Goal: Task Accomplishment & Management: Use online tool/utility

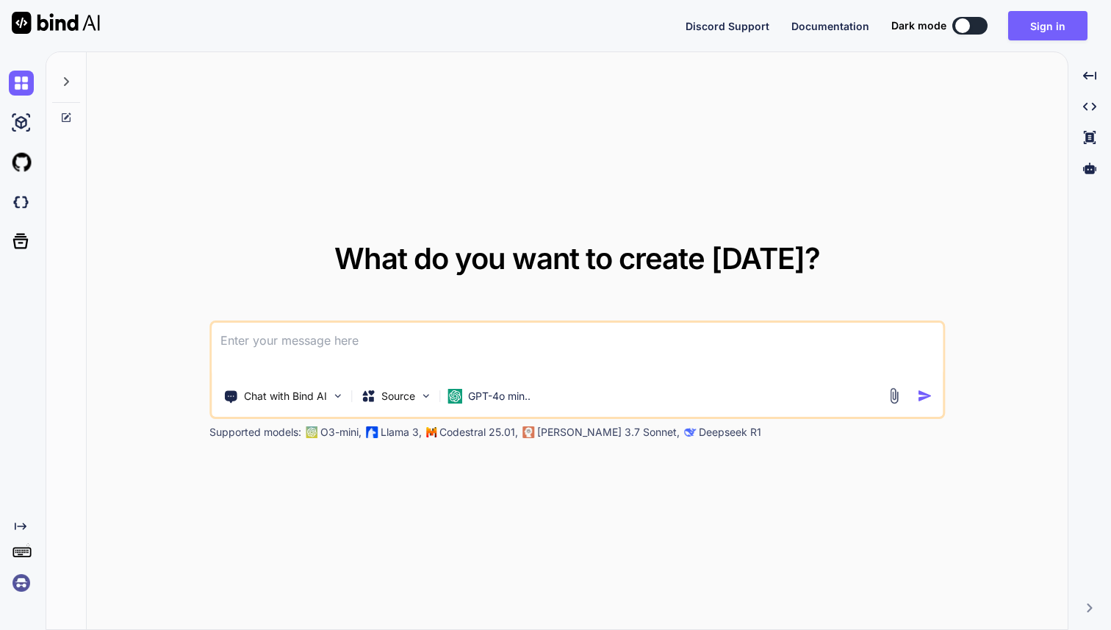
click at [20, 583] on img at bounding box center [21, 582] width 25 height 25
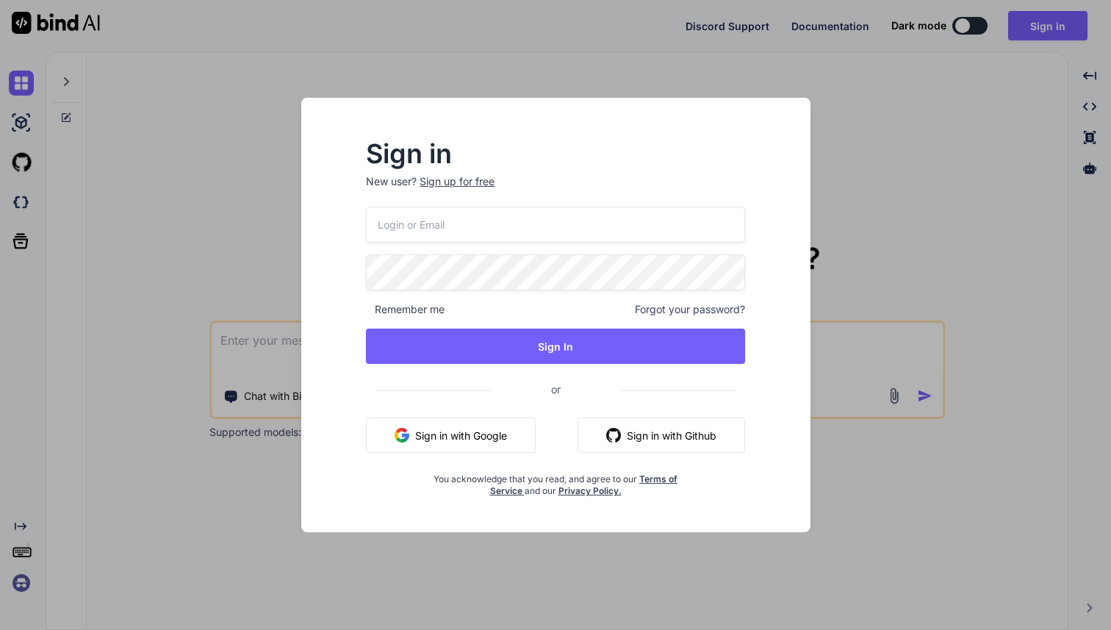
click at [406, 237] on input "email" at bounding box center [555, 224] width 379 height 36
paste input "team@rainforestx.com"
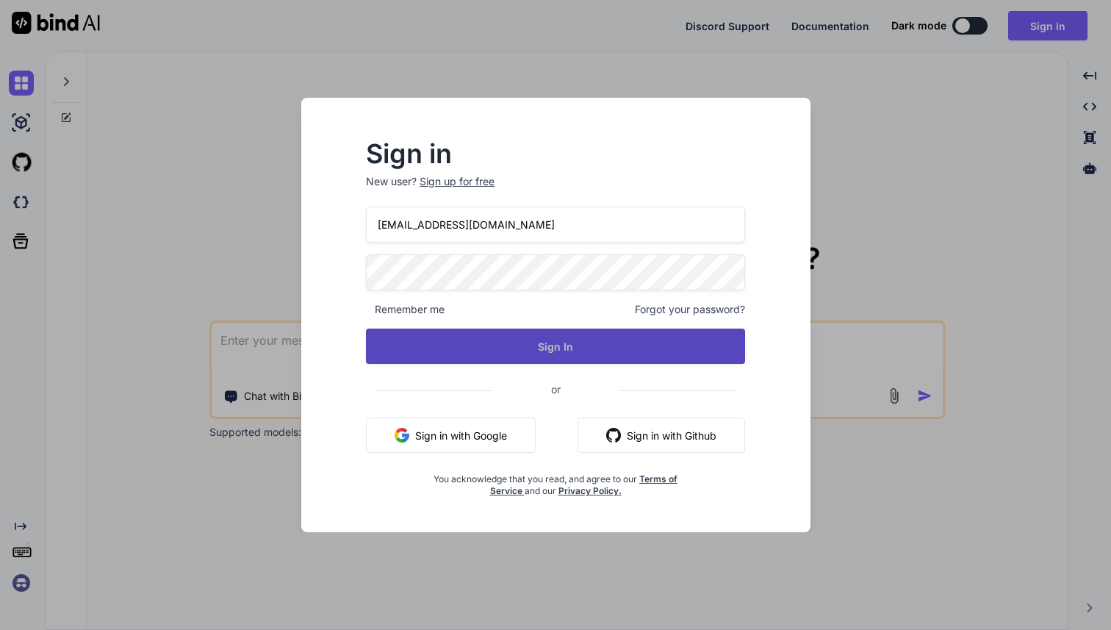
type input "team@rainforestx.com"
click at [569, 337] on button "Sign In" at bounding box center [555, 345] width 379 height 35
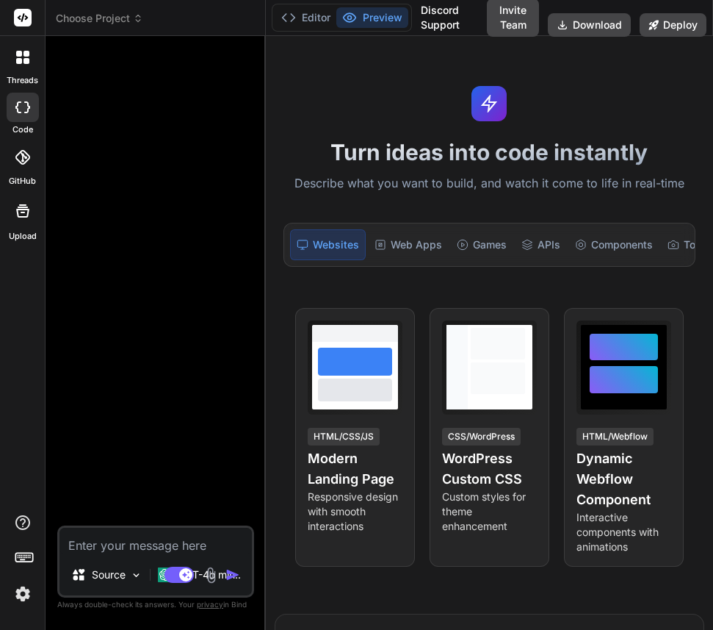
click at [23, 58] on icon at bounding box center [22, 57] width 13 height 13
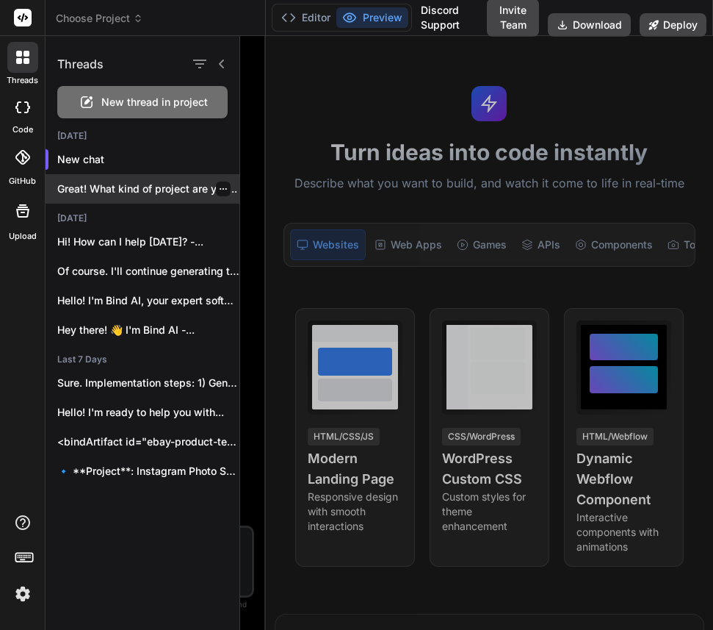
click at [90, 190] on p "Great! What kind of project are you..." at bounding box center [148, 188] width 182 height 15
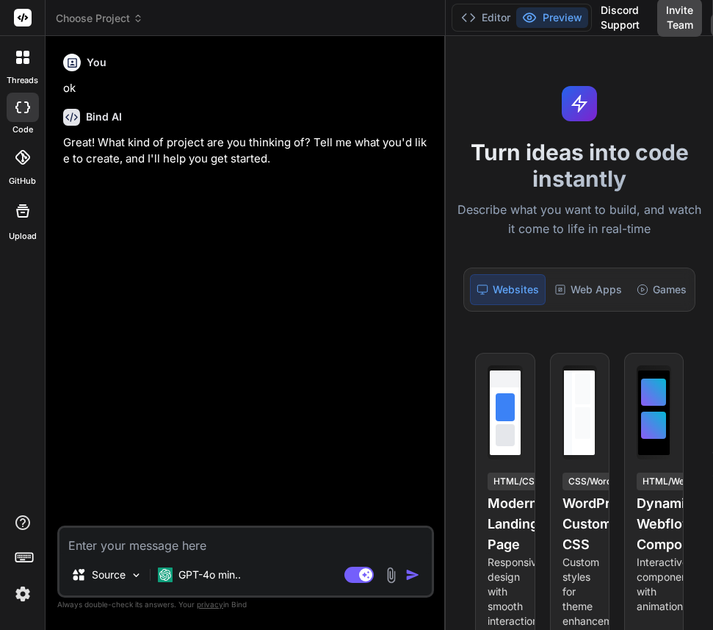
drag, startPoint x: 264, startPoint y: 284, endPoint x: 433, endPoint y: 284, distance: 169.0
click at [433, 284] on div "Bind AI Web Search Created with Pixso. Code Generator You ok Bind AI Great! Wha…" at bounding box center [246, 333] width 400 height 594
click at [21, 59] on icon at bounding box center [22, 57] width 13 height 13
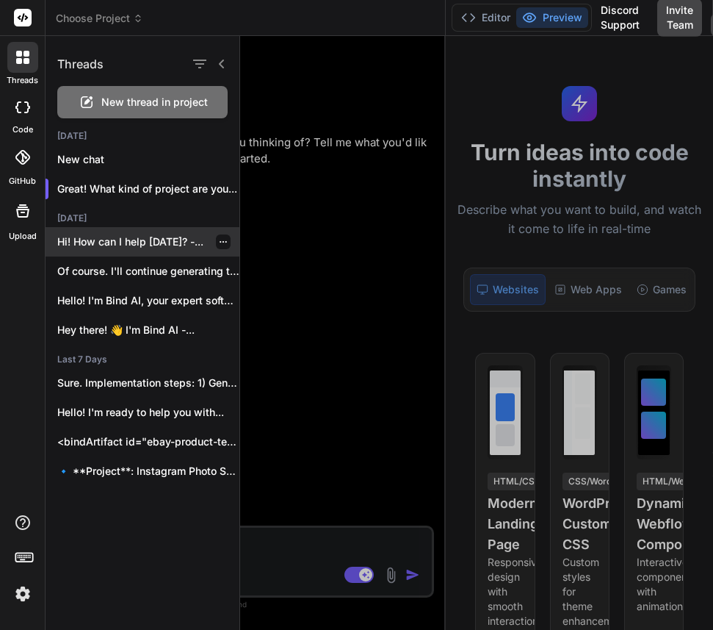
click at [118, 242] on p "Hi! How can I help [DATE]? -..." at bounding box center [148, 241] width 182 height 15
type textarea "x"
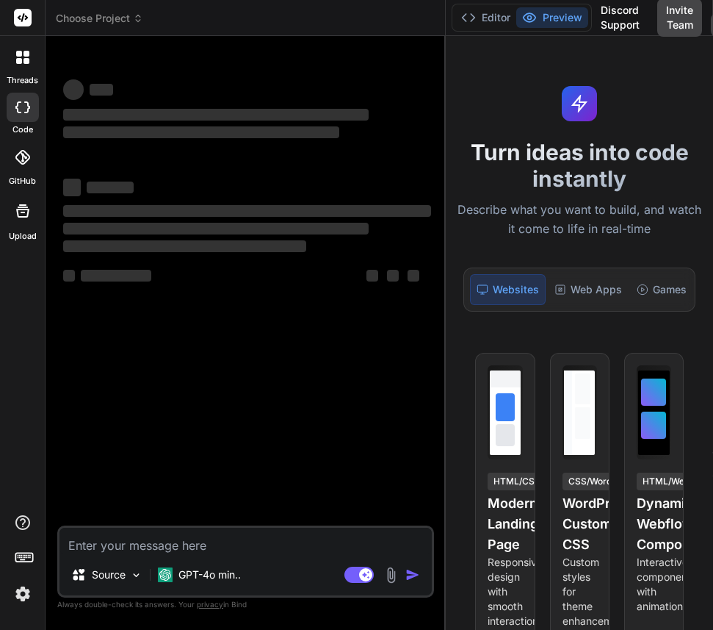
click at [23, 51] on icon at bounding box center [22, 57] width 13 height 13
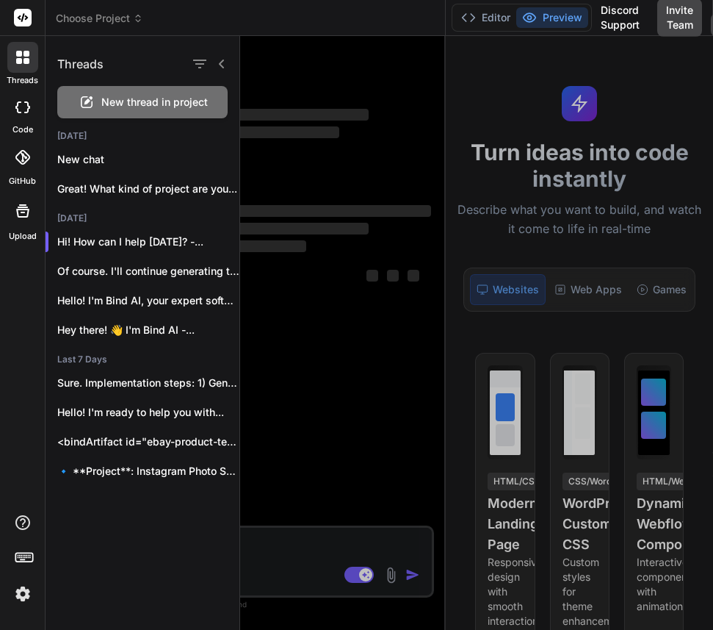
click at [223, 62] on icon at bounding box center [222, 64] width 12 height 12
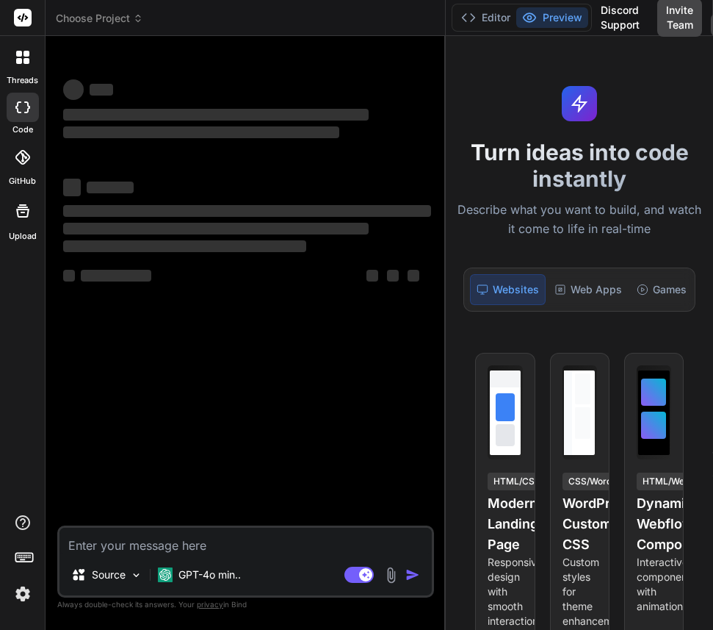
drag, startPoint x: 445, startPoint y: 276, endPoint x: 478, endPoint y: 275, distance: 32.3
click at [478, 275] on div "Choose Project Created with Pixso. Bind AI Web Search Created with Pixso. Code …" at bounding box center [380, 315] width 668 height 630
